Goal: Task Accomplishment & Management: Manage account settings

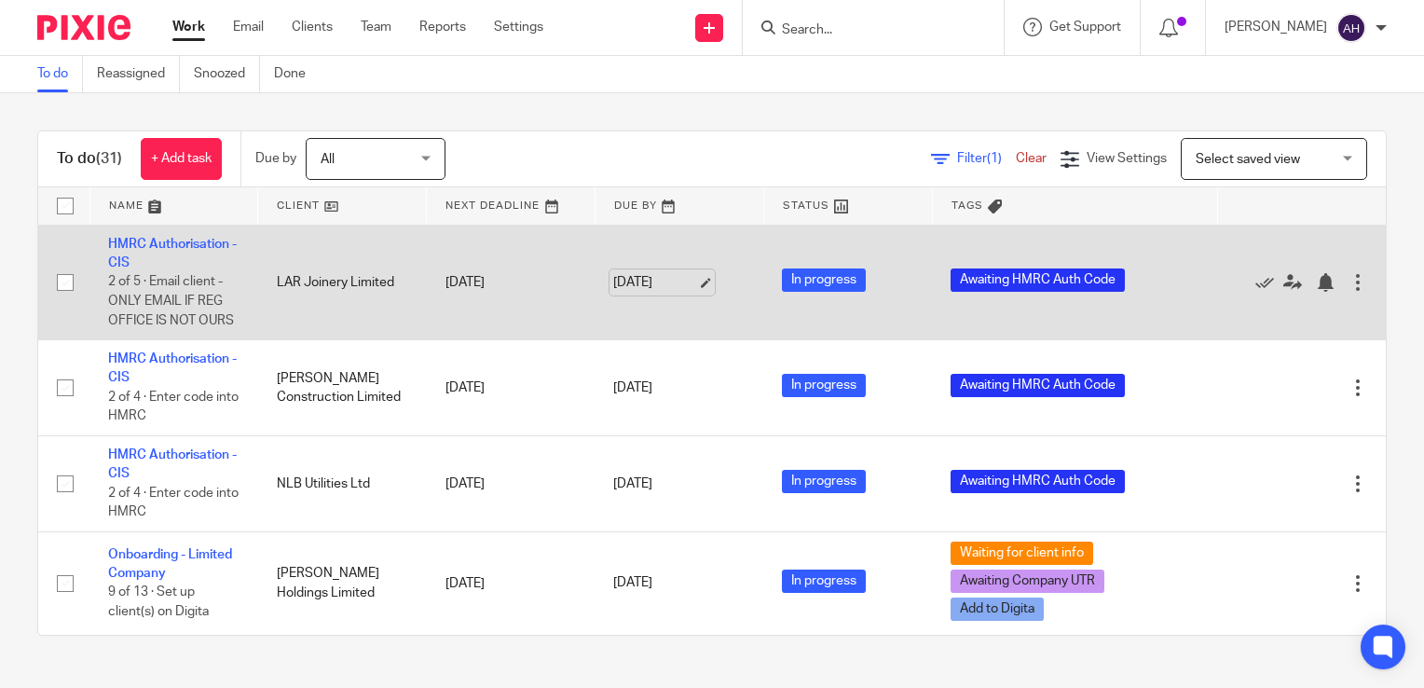
scroll to position [3362, 0]
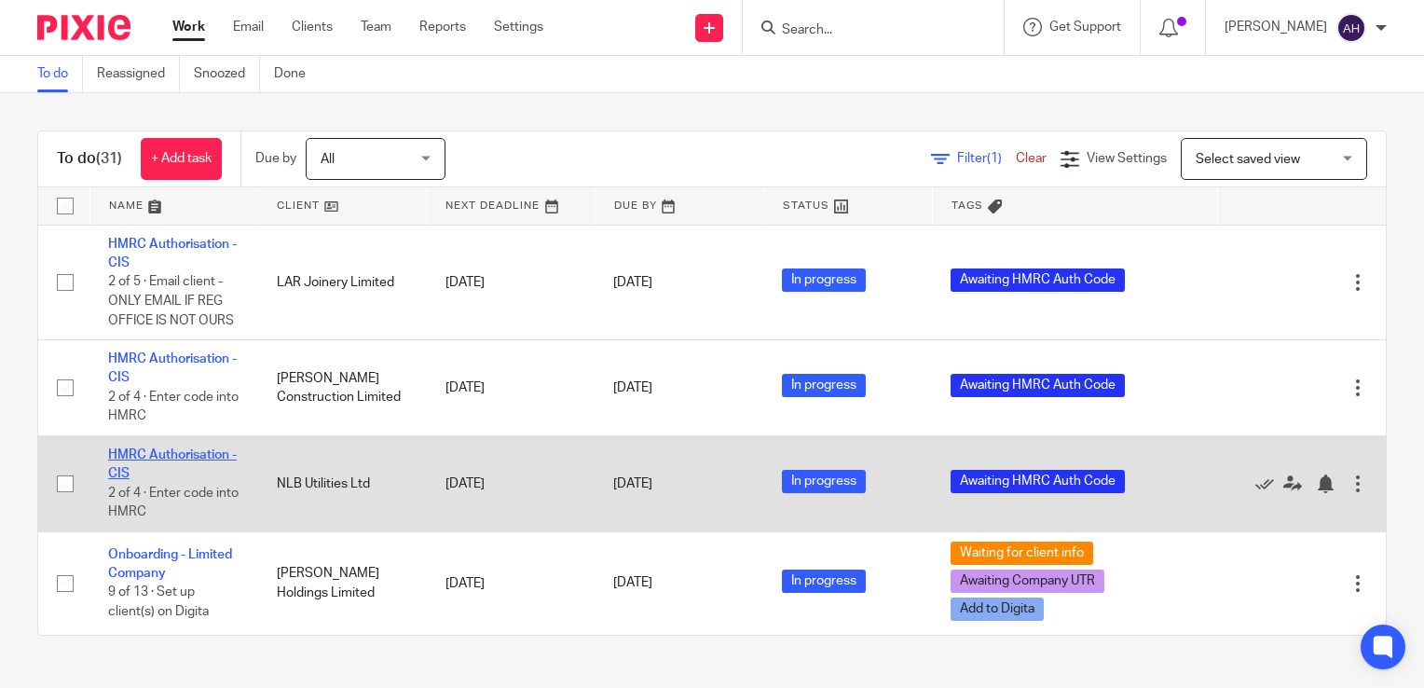
click at [204, 448] on link "HMRC Authorisation - CIS" at bounding box center [172, 464] width 129 height 32
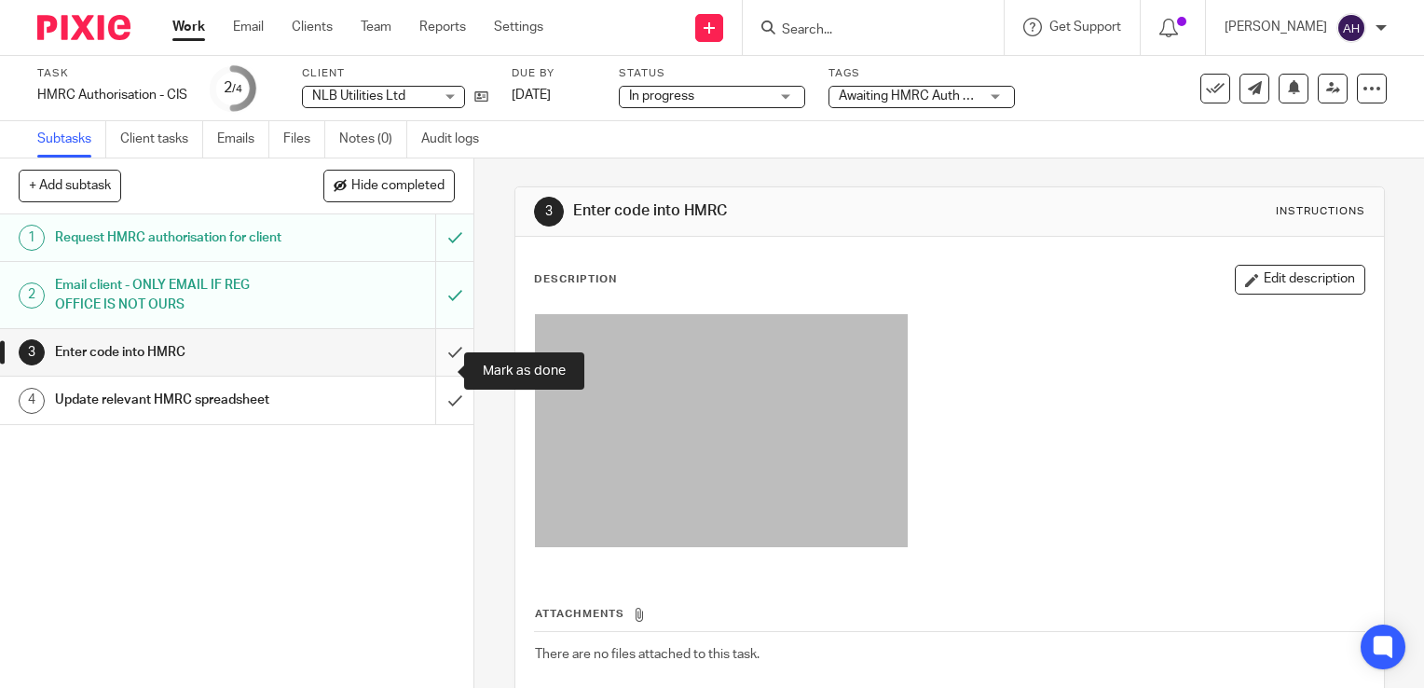
click at [437, 370] on input "submit" at bounding box center [236, 352] width 473 height 47
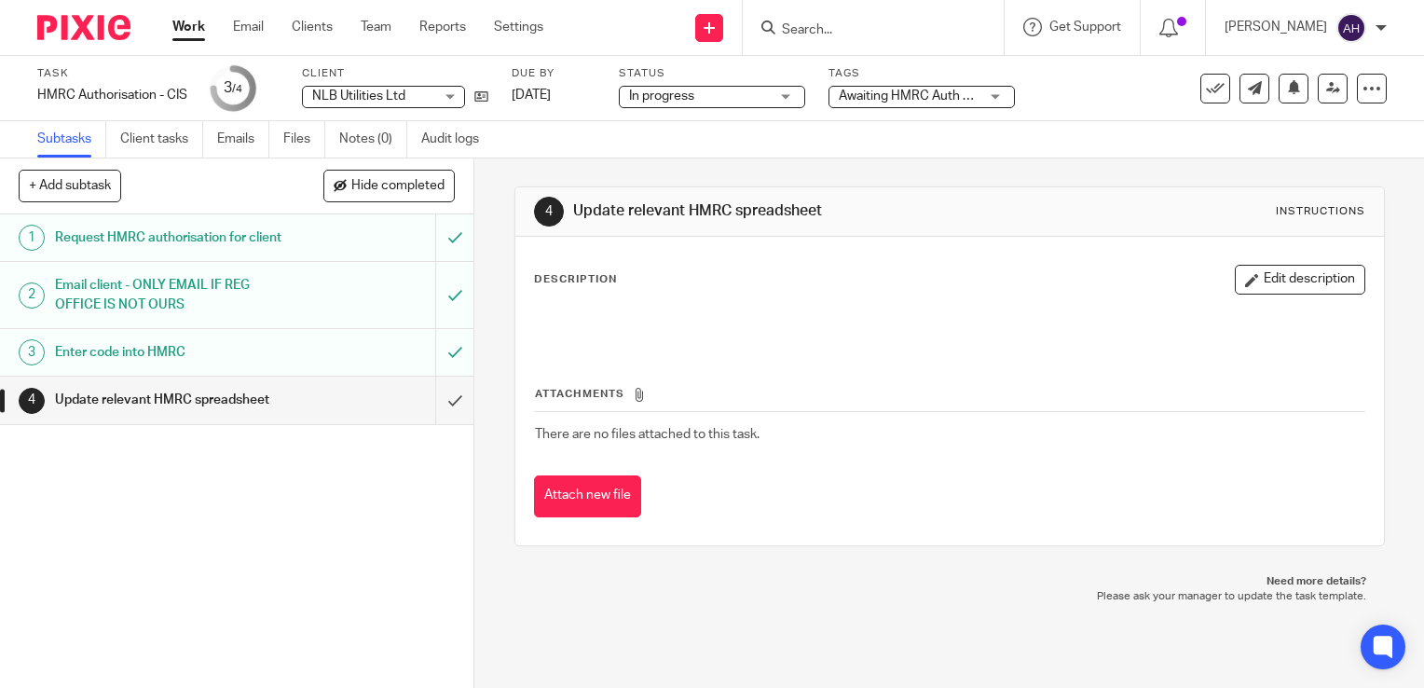
click at [998, 98] on div "Awaiting HMRC Auth Code" at bounding box center [921, 97] width 186 height 22
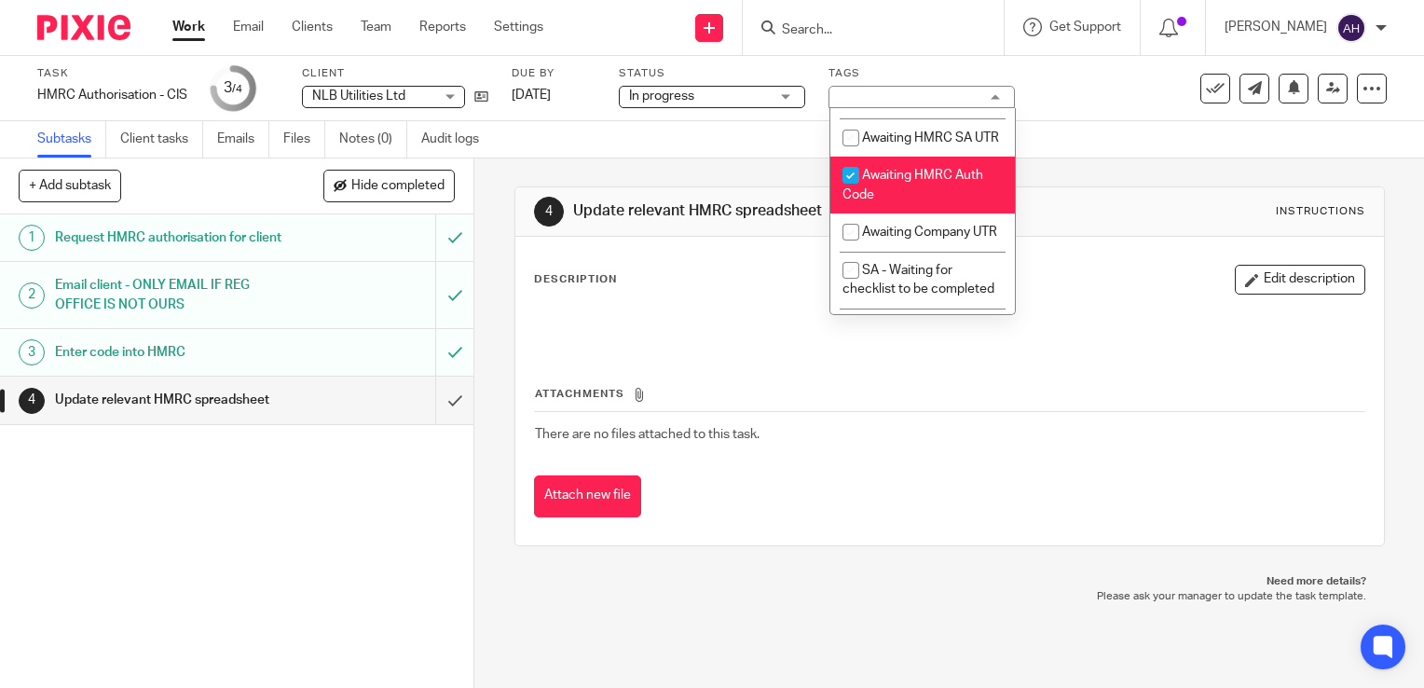
scroll to position [745, 0]
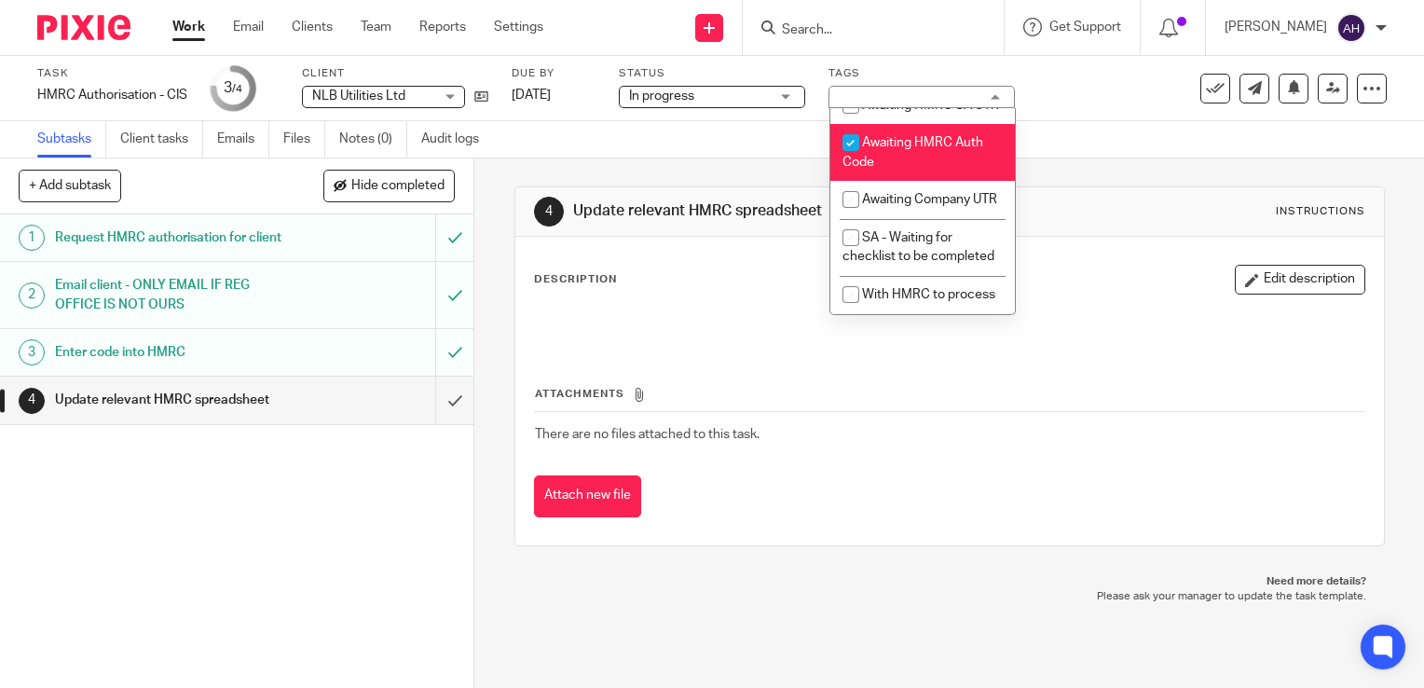
click at [846, 149] on input "checkbox" at bounding box center [850, 142] width 35 height 35
checkbox input "false"
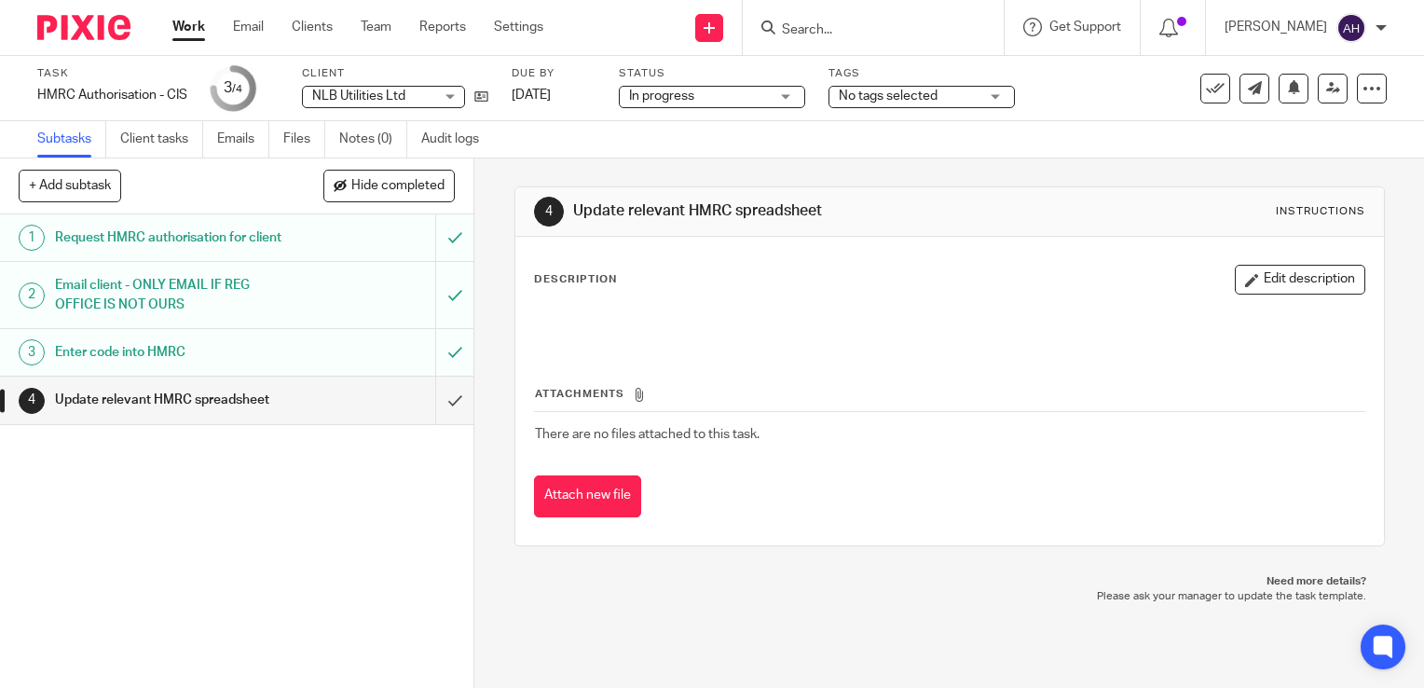
click at [496, 250] on div "4 Update relevant HMRC spreadsheet Instructions Description Edit description At…" at bounding box center [948, 422] width 949 height 529
click at [438, 417] on input "submit" at bounding box center [236, 399] width 473 height 47
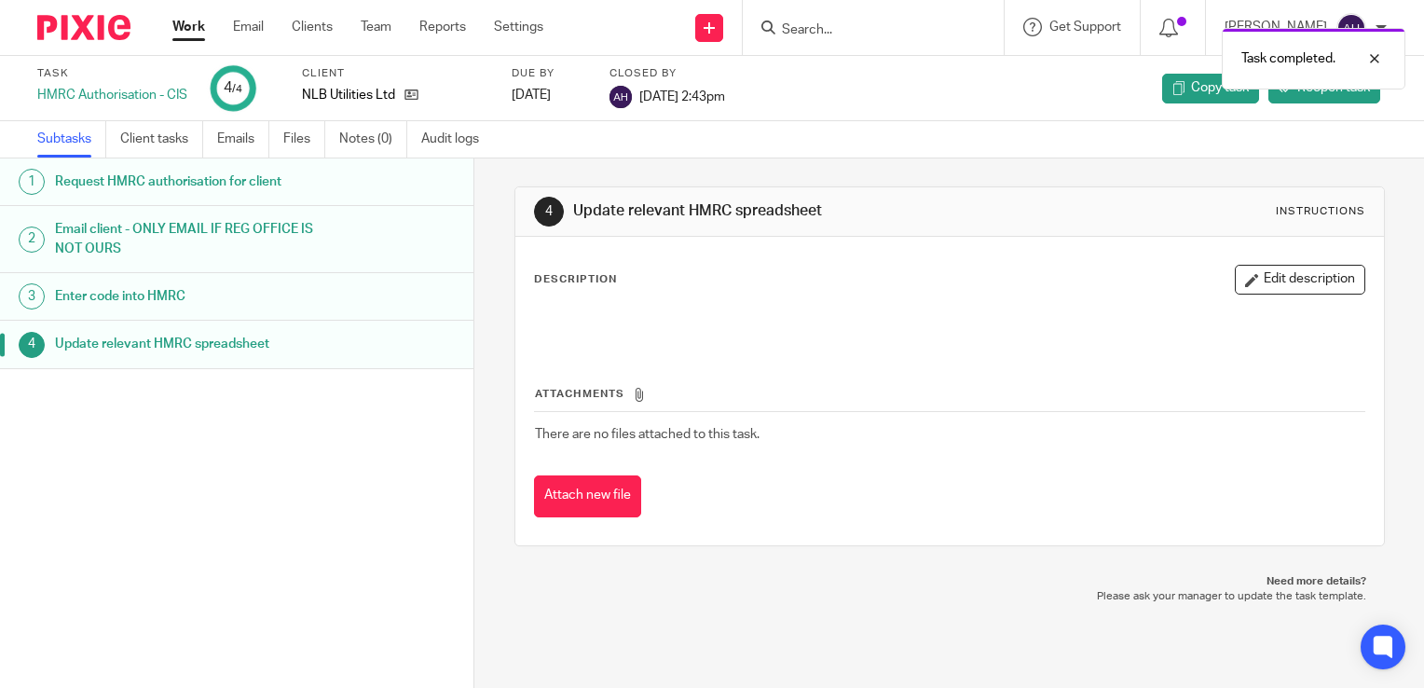
click at [190, 28] on link "Work" at bounding box center [188, 27] width 33 height 19
